Goal: Information Seeking & Learning: Learn about a topic

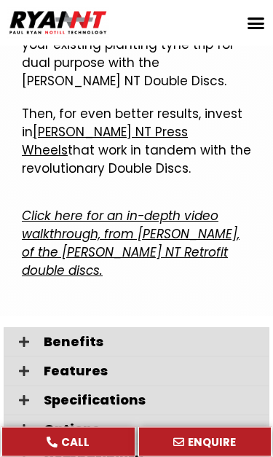
scroll to position [4658, 0]
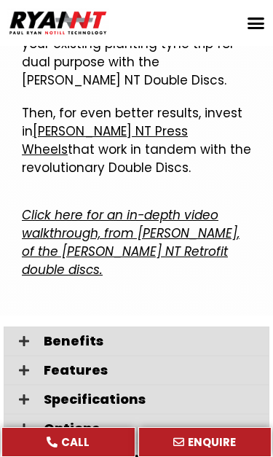
click at [27, 335] on icon at bounding box center [24, 341] width 10 height 12
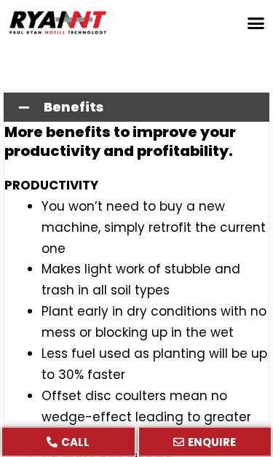
scroll to position [4892, 0]
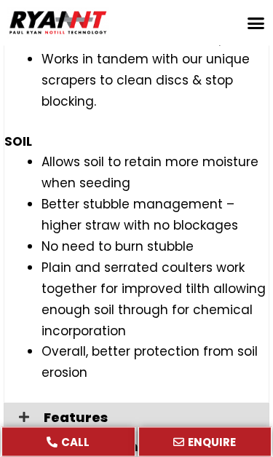
click at [24, 412] on icon at bounding box center [24, 418] width 10 height 12
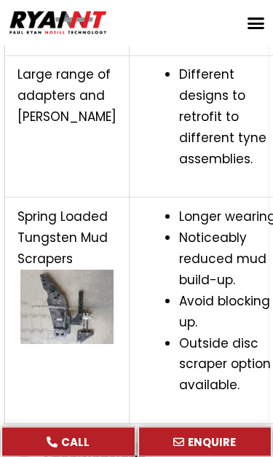
scroll to position [7806, 0]
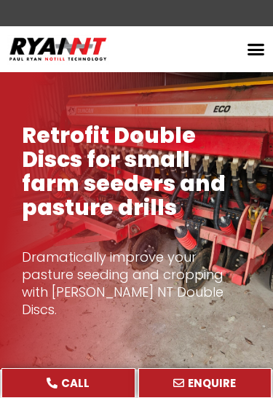
scroll to position [8093, 0]
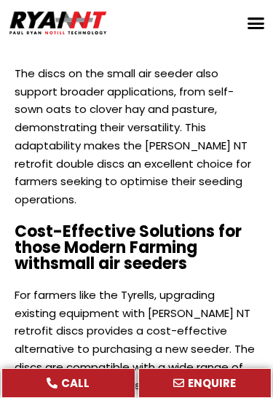
scroll to position [2812, 0]
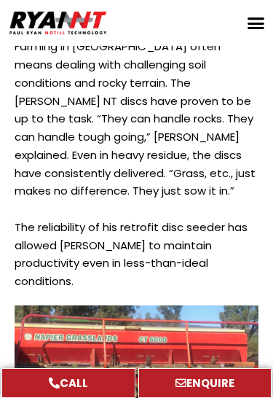
scroll to position [1361, 0]
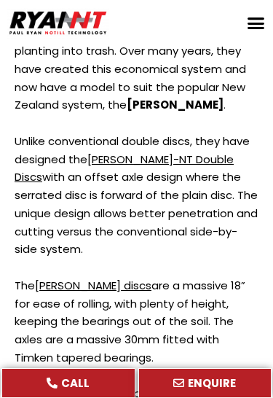
scroll to position [2681, 0]
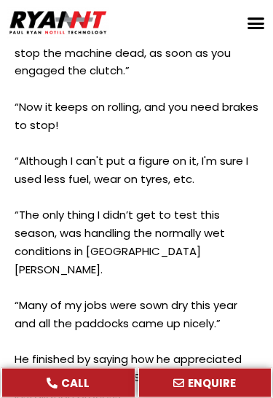
scroll to position [3945, 0]
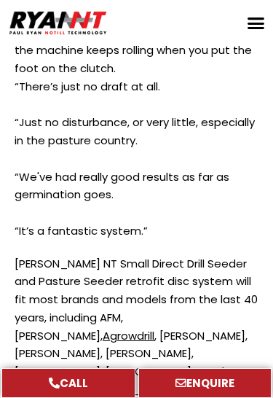
scroll to position [2647, 0]
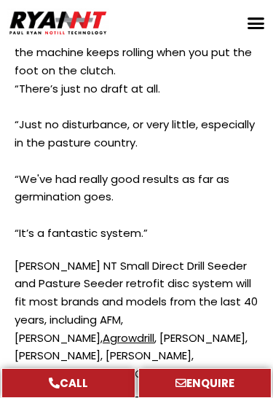
click at [12, 311] on div "RYAN NT Small Direct Drill Seeder and Pasture Seeder retrofit disc system will …" at bounding box center [136, 384] width 259 height 268
